Goal: Communication & Community: Answer question/provide support

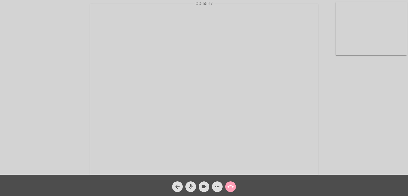
click at [229, 186] on mat-icon "call_end" at bounding box center [230, 186] width 6 height 6
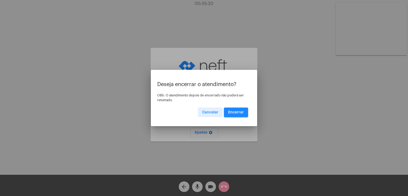
click at [236, 113] on span "Encerrar" at bounding box center [236, 112] width 16 height 4
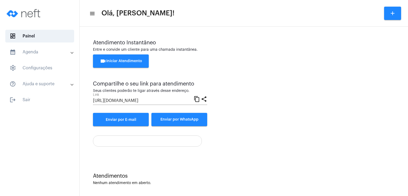
click at [111, 59] on button "videocam Iniciar Atendimento" at bounding box center [121, 60] width 56 height 13
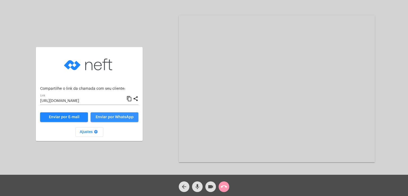
click at [122, 114] on button "Enviar por WhatsApp" at bounding box center [115, 117] width 48 height 10
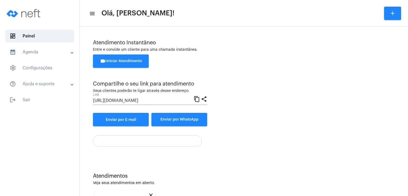
scroll to position [71, 0]
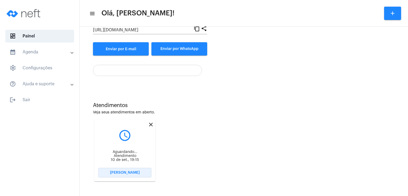
click at [141, 175] on button "[PERSON_NAME]" at bounding box center [124, 173] width 53 height 10
